Goal: Information Seeking & Learning: Learn about a topic

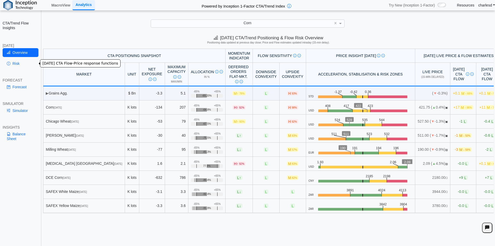
click at [19, 64] on link "Risk" at bounding box center [21, 63] width 36 height 9
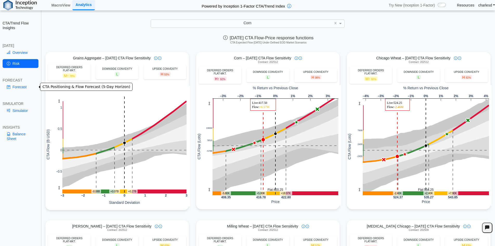
click at [25, 88] on link "Forecast" at bounding box center [21, 86] width 36 height 9
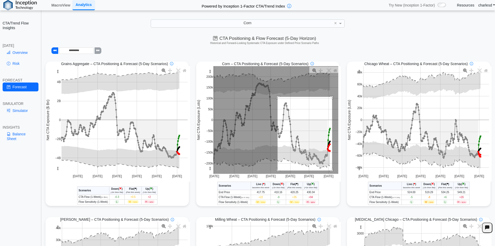
drag, startPoint x: 286, startPoint y: 111, endPoint x: 330, endPoint y: 171, distance: 74.6
click at [330, 171] on rect at bounding box center [275, 120] width 125 height 108
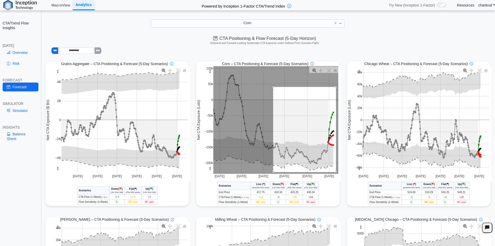
drag, startPoint x: 271, startPoint y: 87, endPoint x: 334, endPoint y: 172, distance: 105.7
click at [334, 172] on rect at bounding box center [275, 120] width 125 height 108
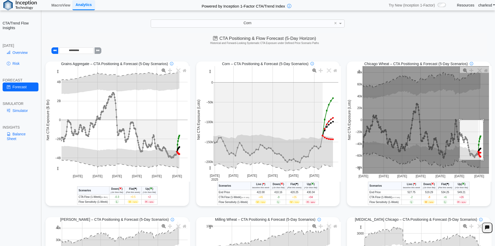
drag, startPoint x: 457, startPoint y: 120, endPoint x: 456, endPoint y: 161, distance: 40.6
click at [481, 160] on rect at bounding box center [426, 120] width 127 height 108
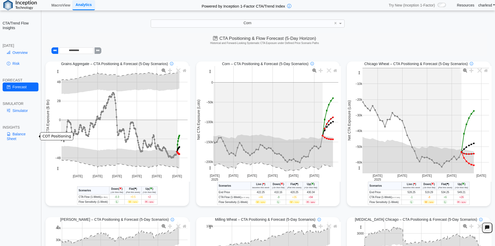
click at [15, 135] on link "Balance Sheet" at bounding box center [21, 136] width 36 height 14
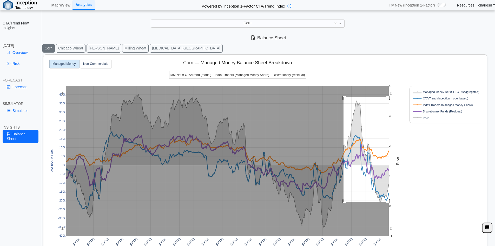
drag, startPoint x: 344, startPoint y: 97, endPoint x: 400, endPoint y: 207, distance: 123.3
click at [400, 207] on div "[DATE] [DATE] [DATE] [DATE] [DATE] [DATE] [DATE] [DATE] [DATE] [DATE] [DATE] [D…" at bounding box center [262, 171] width 435 height 233
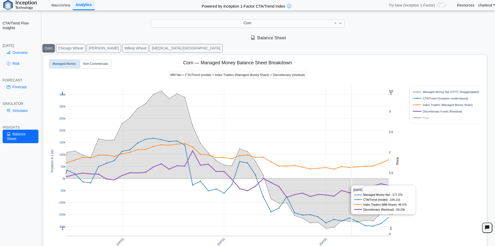
click at [352, 107] on rect at bounding box center [227, 161] width 323 height 150
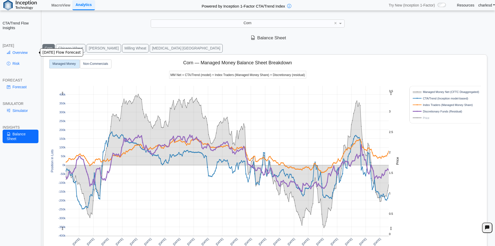
click at [12, 51] on link "Overview" at bounding box center [21, 52] width 36 height 9
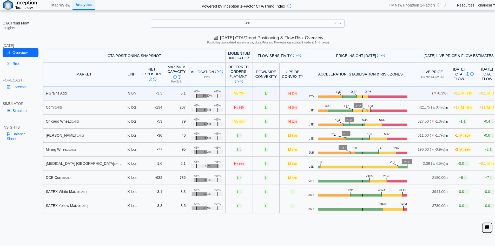
click at [458, 135] on span "M ↓ 50%" at bounding box center [465, 135] width 14 height 4
click at [460, 135] on span "-1 L" at bounding box center [464, 135] width 8 height 4
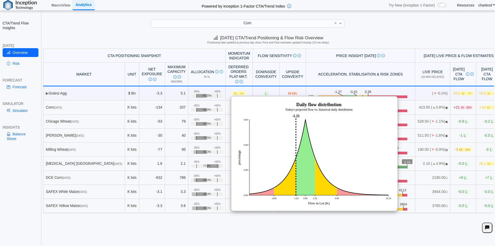
click at [450, 139] on td "-1 L" at bounding box center [463, 135] width 26 height 14
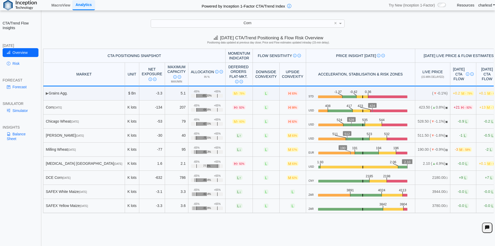
click at [458, 149] on span "M ↓ 58%" at bounding box center [465, 149] width 14 height 4
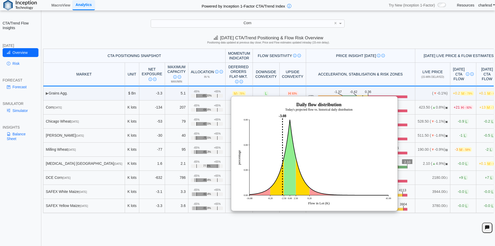
click at [458, 162] on span "-0.0 L" at bounding box center [463, 163] width 11 height 4
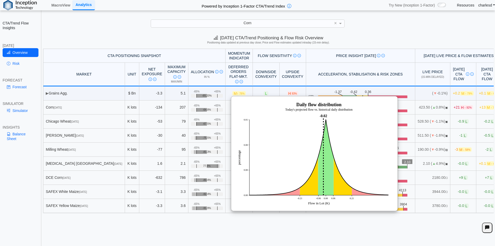
click at [362, 129] on img at bounding box center [314, 153] width 156 height 104
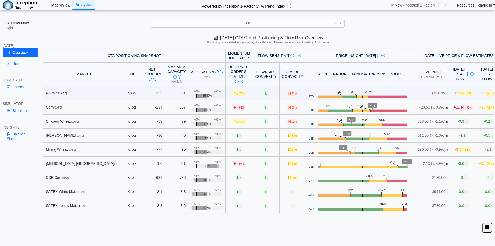
click at [61, 6] on link "MacroView" at bounding box center [60, 5] width 23 height 9
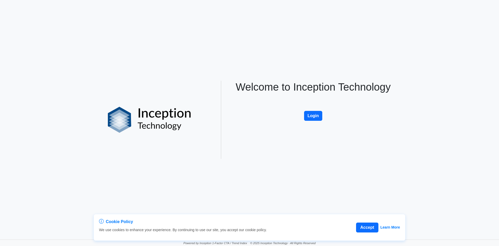
click at [310, 114] on button "Login" at bounding box center [313, 116] width 18 height 10
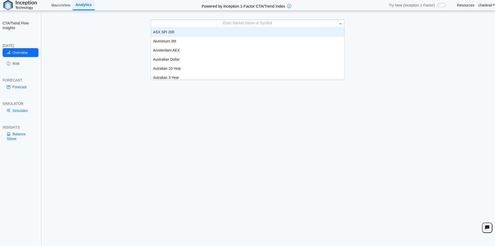
click at [264, 26] on div "Enter Market Name or Symbol" at bounding box center [247, 23] width 193 height 7
type input "*"
type input "****"
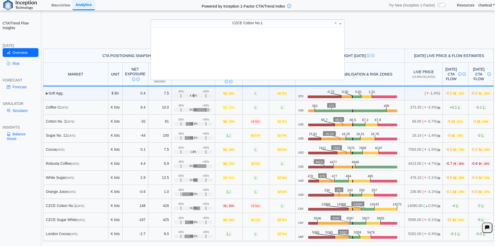
click at [264, 26] on div "CZCE Cotton No.1" at bounding box center [247, 23] width 193 height 7
type input "****"
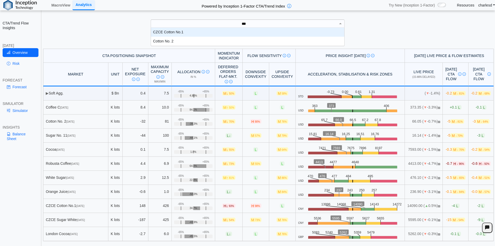
type input "****"
